Goal: Transaction & Acquisition: Purchase product/service

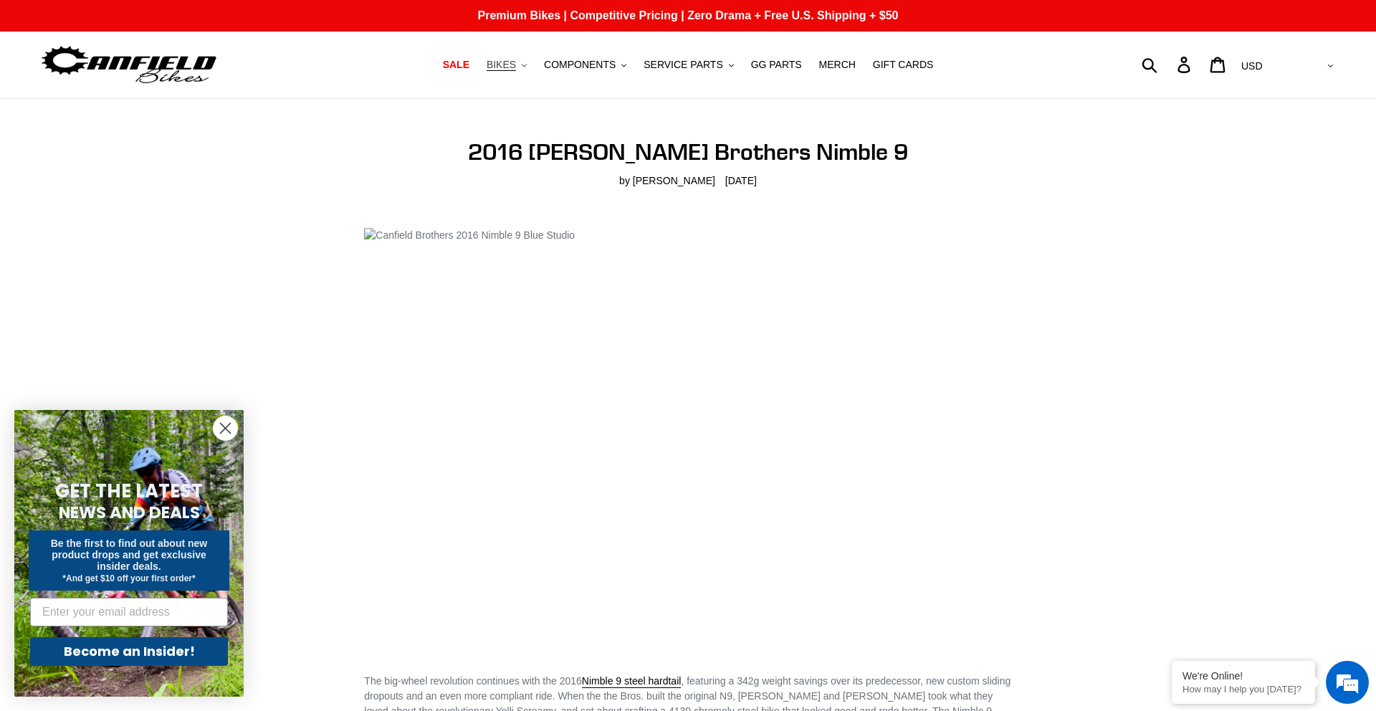
click at [513, 61] on span "BIKES" at bounding box center [501, 65] width 29 height 12
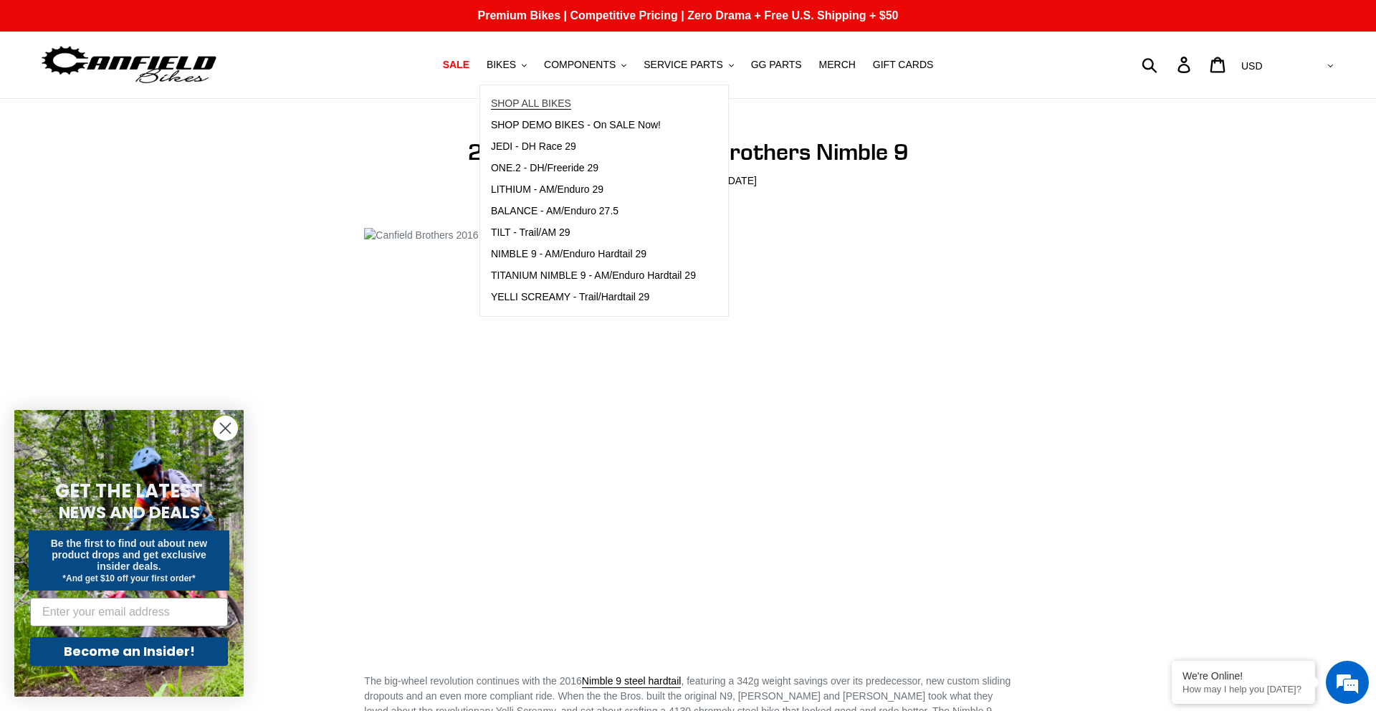
click at [519, 100] on span "SHOP ALL BIKES" at bounding box center [531, 103] width 80 height 12
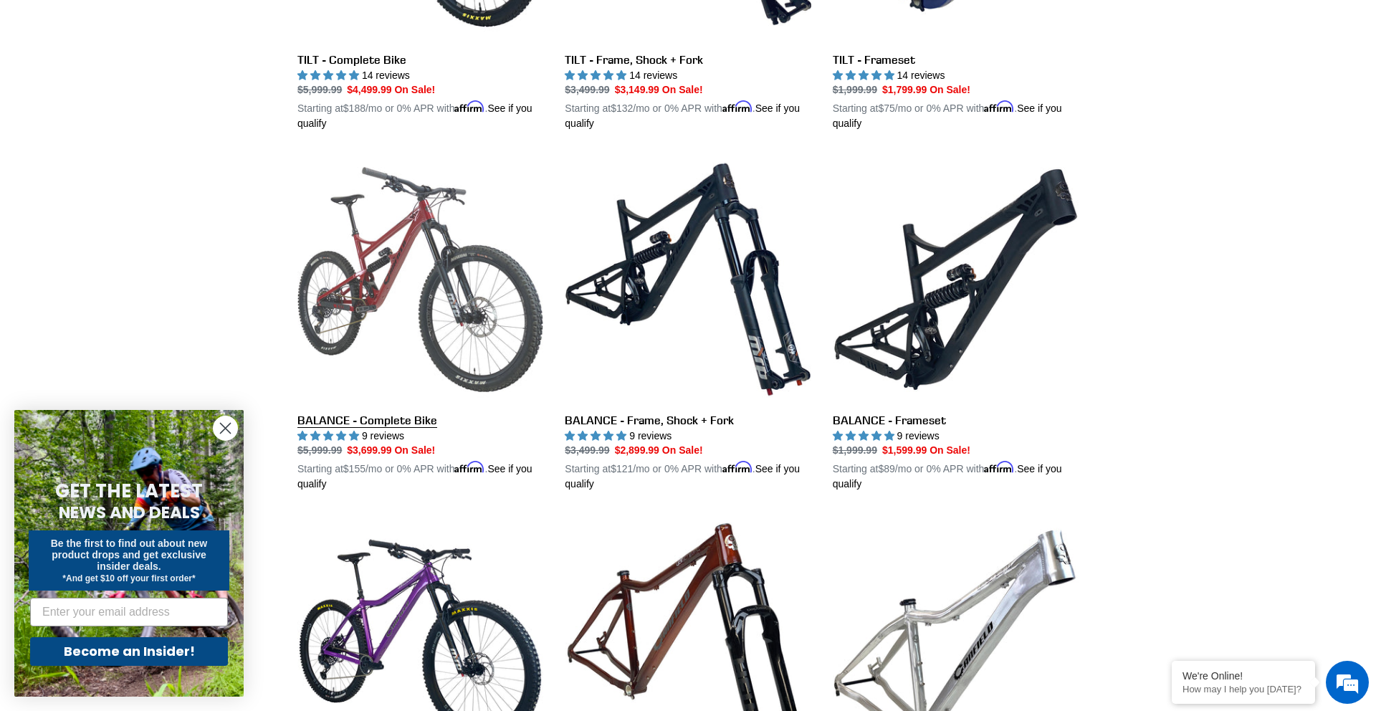
click at [399, 421] on link "BALANCE - Complete Bike" at bounding box center [421, 323] width 246 height 335
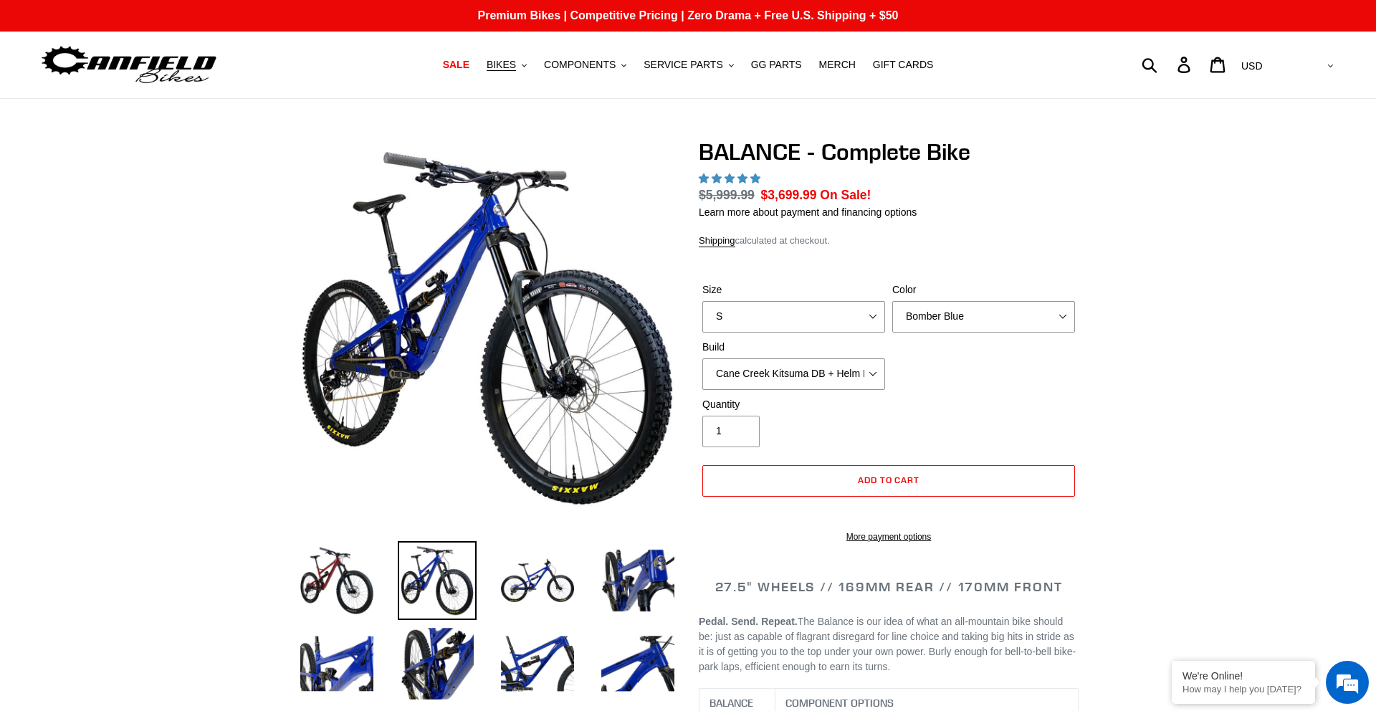
select select "highest-rating"
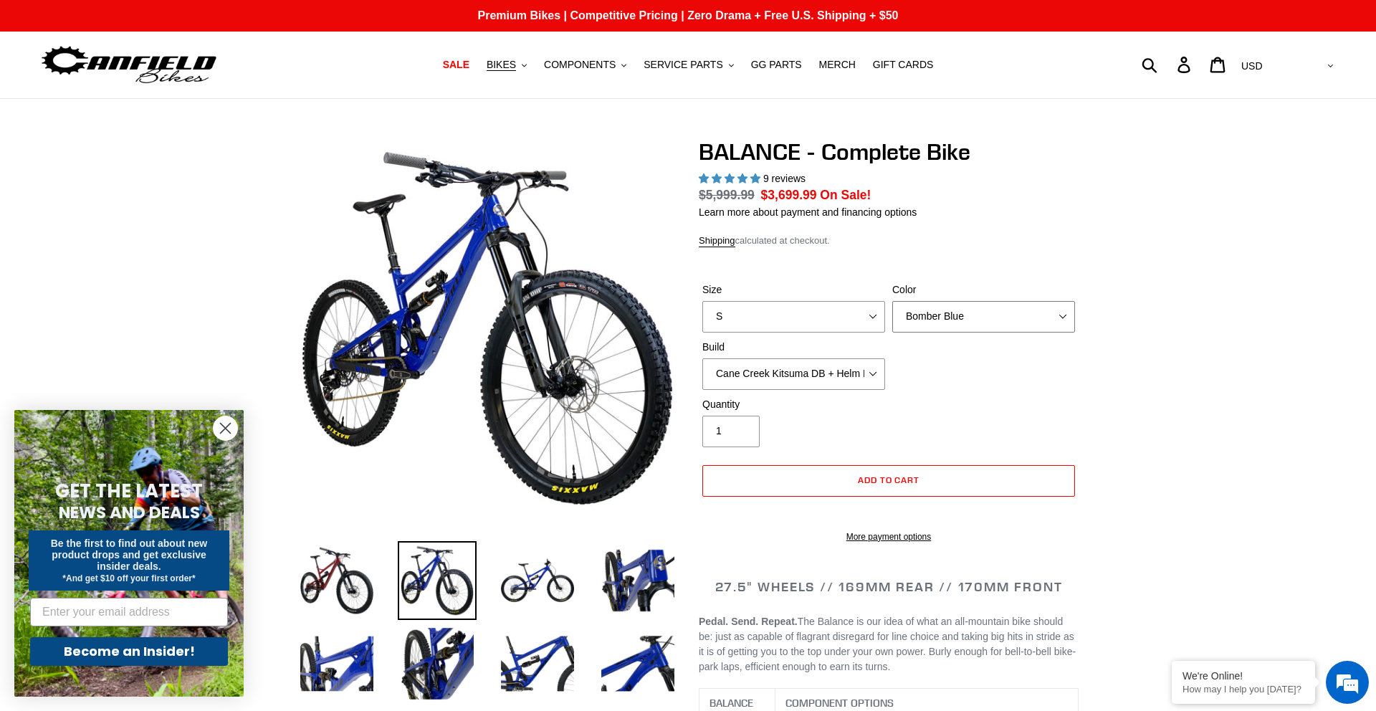
click at [937, 315] on select "Bomber Blue Goat's Blood Stealth Black" at bounding box center [984, 317] width 183 height 32
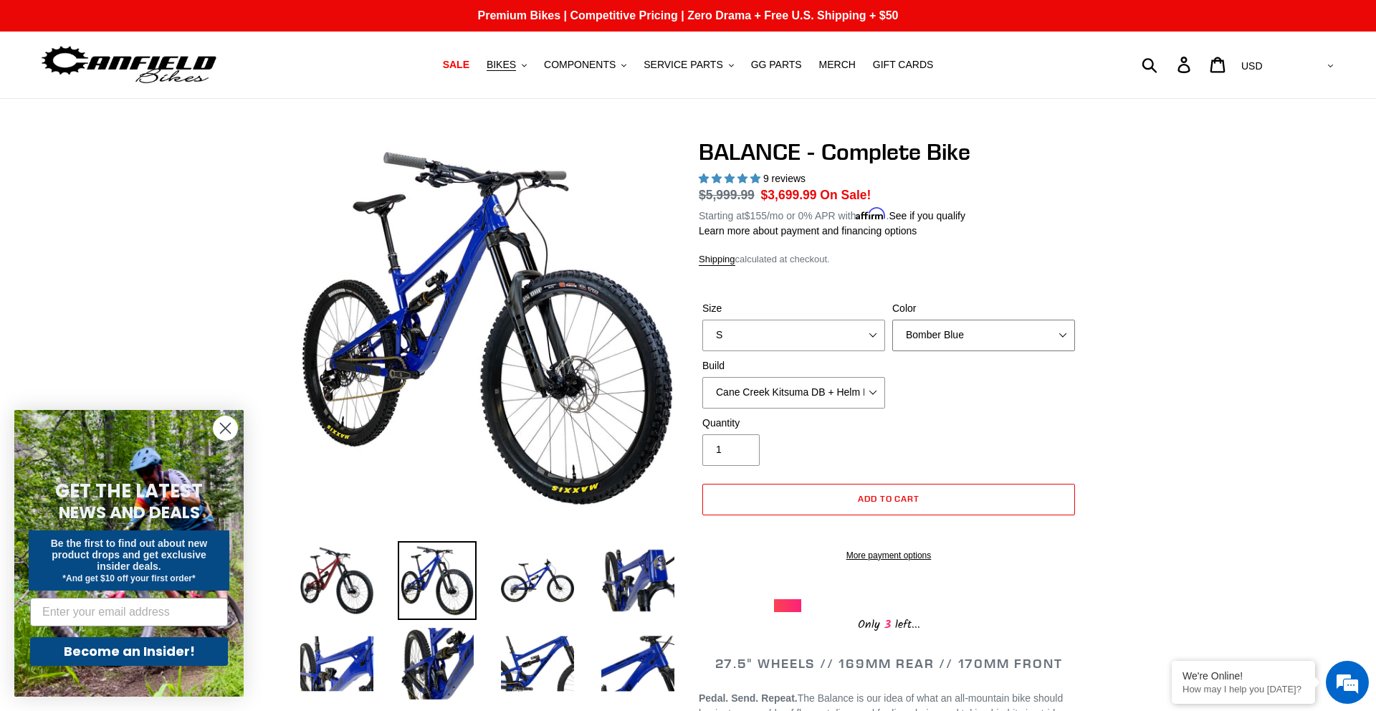
select select "Stealth Black"
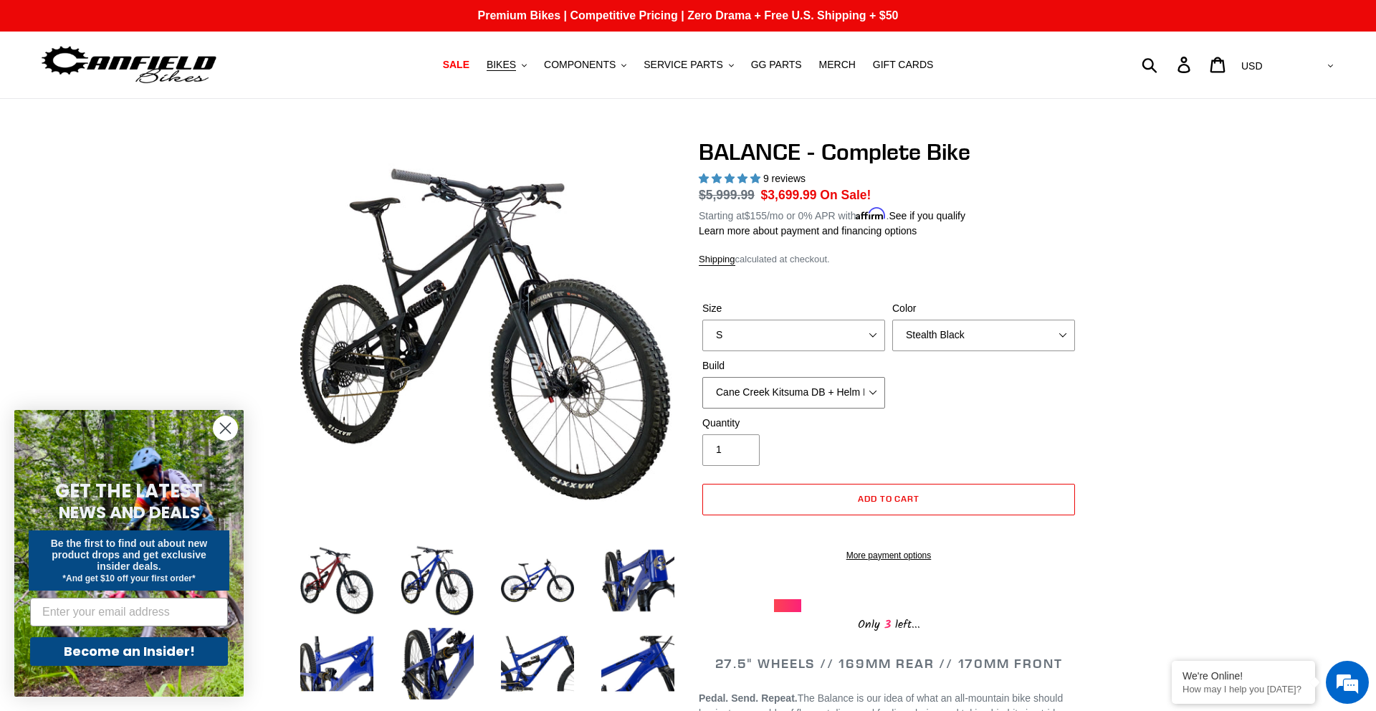
click at [847, 387] on select "Cane Creek Kitsuma DB + Helm MKII + SRAM GX Cane Creek Kitsuma DB + Helm MKII +…" at bounding box center [794, 393] width 183 height 32
select select "RockShox Vivid ULT + Zeb ULT + SRAM GX"
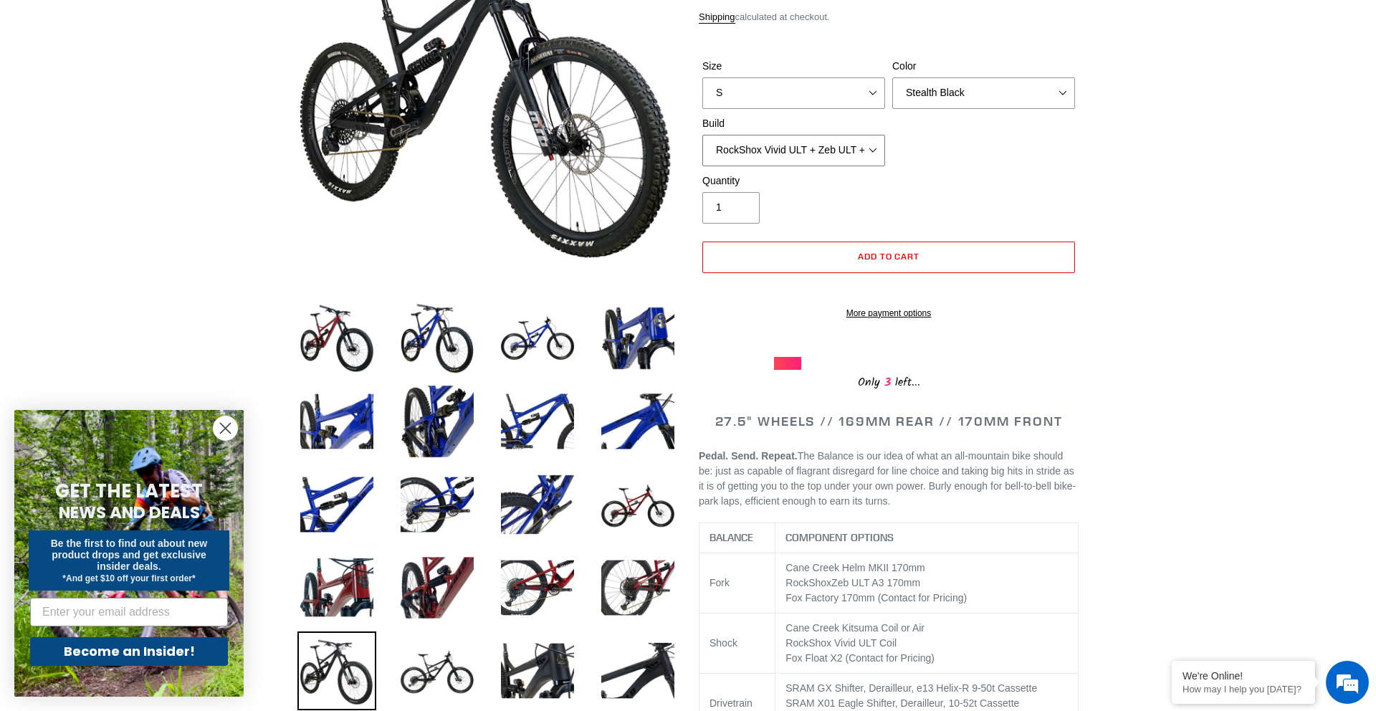
scroll to position [174, 0]
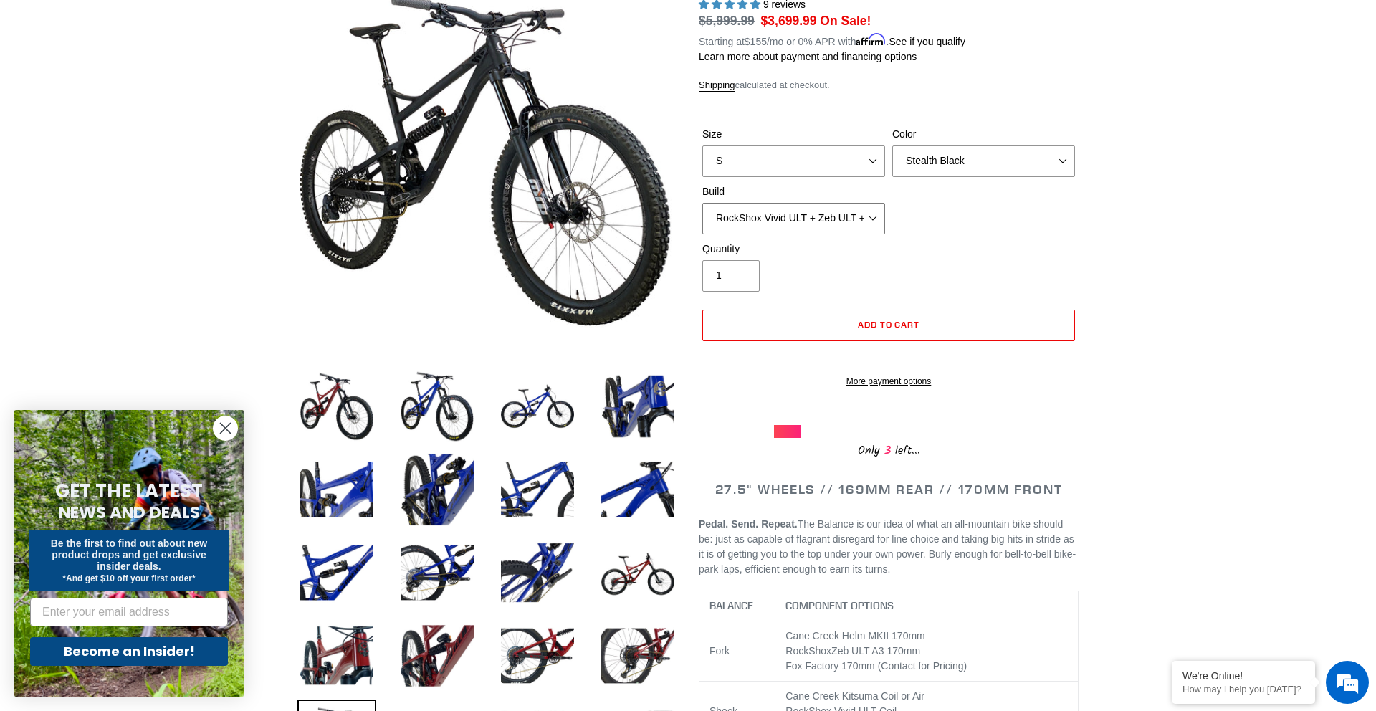
click at [879, 213] on select "Cane Creek Kitsuma DB + Helm MKII + SRAM GX Cane Creek Kitsuma DB + Helm MKII +…" at bounding box center [794, 219] width 183 height 32
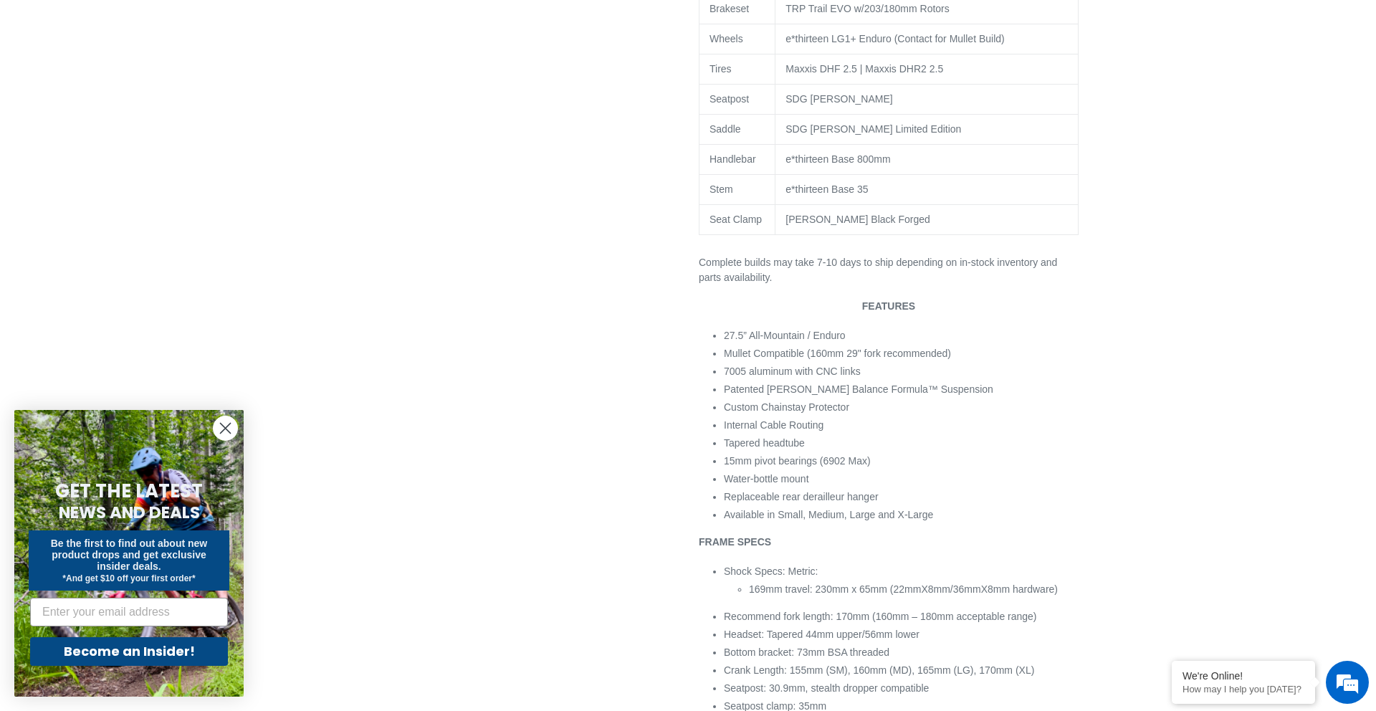
scroll to position [1043, 0]
